Goal: Transaction & Acquisition: Purchase product/service

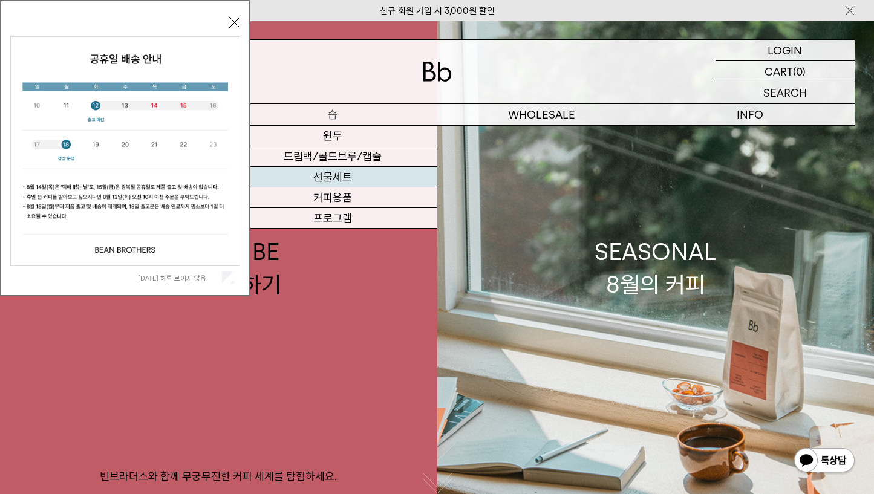
click at [340, 178] on link "선물세트" at bounding box center [333, 177] width 209 height 21
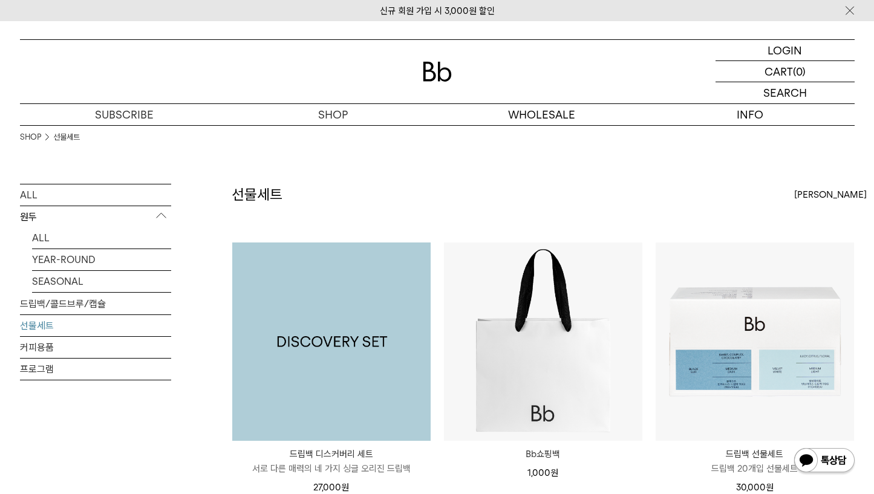
click at [346, 323] on img at bounding box center [331, 342] width 198 height 198
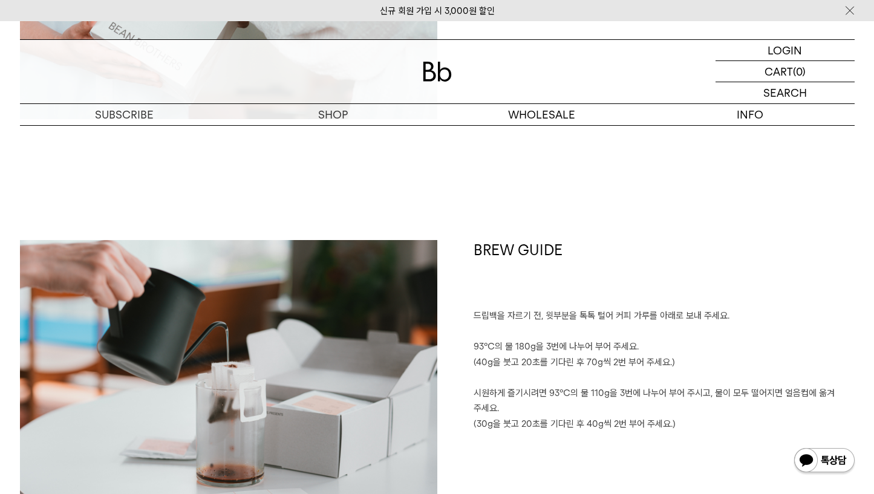
scroll to position [2141, 0]
